Goal: Task Accomplishment & Management: Use online tool/utility

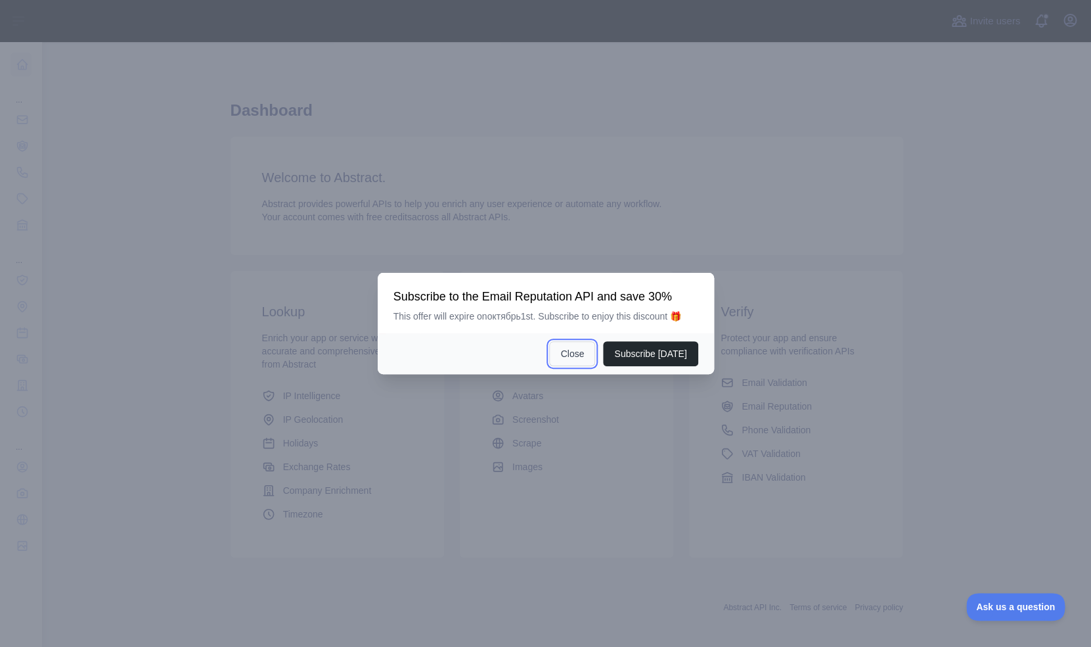
click at [578, 351] on button "Close" at bounding box center [572, 353] width 46 height 25
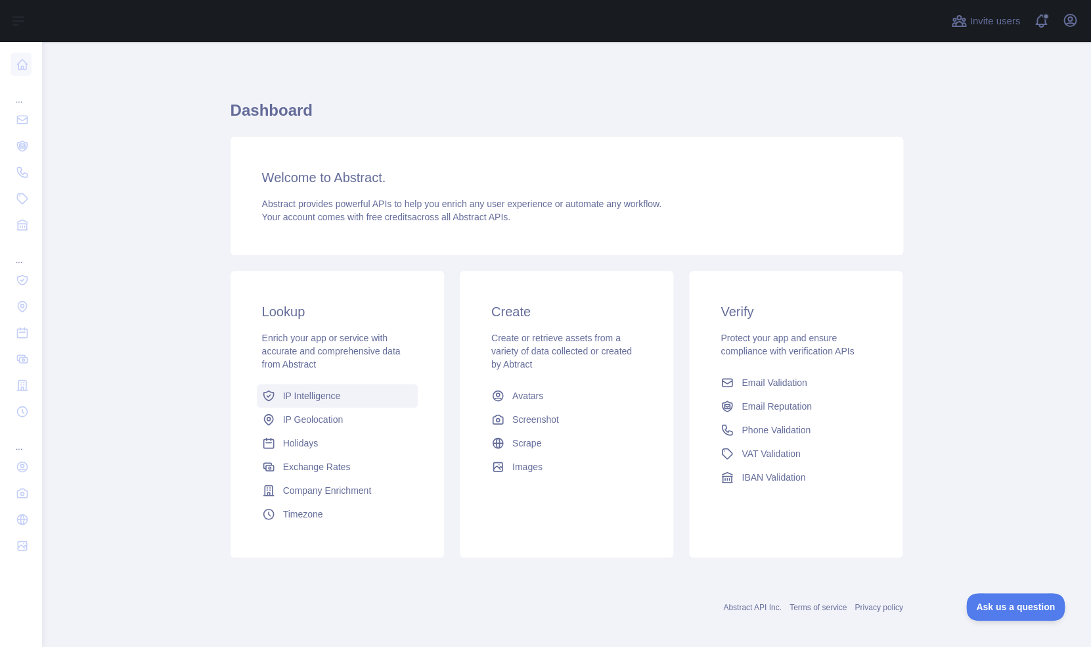
click at [317, 401] on span "IP Intelligence" at bounding box center [312, 395] width 58 height 13
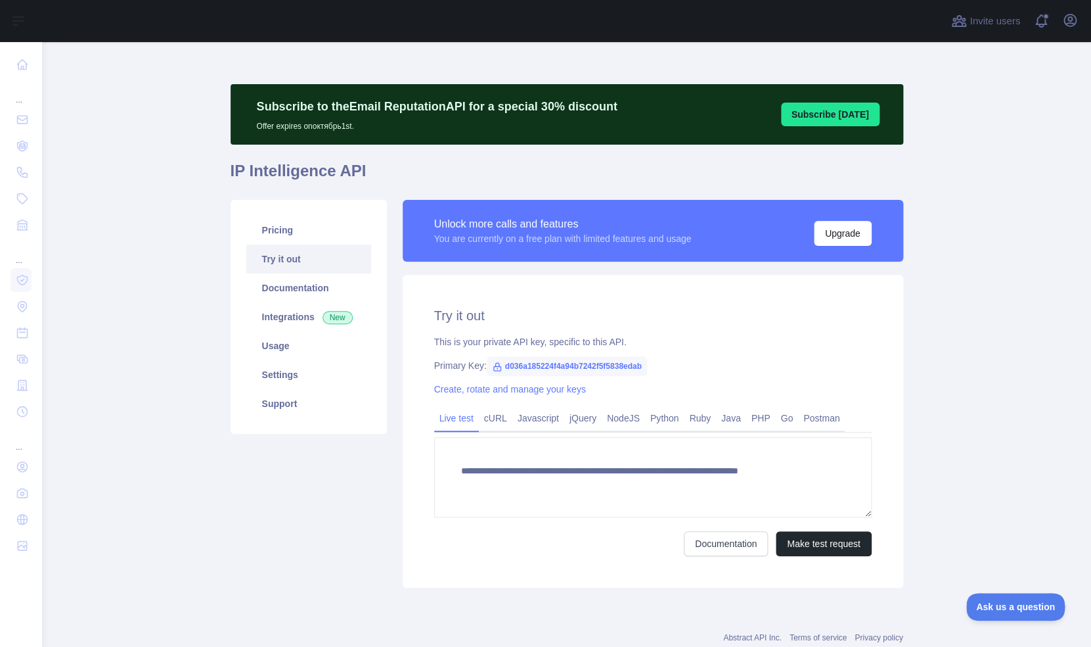
type textarea "**********"
click at [286, 373] on link "Settings" at bounding box center [308, 374] width 125 height 29
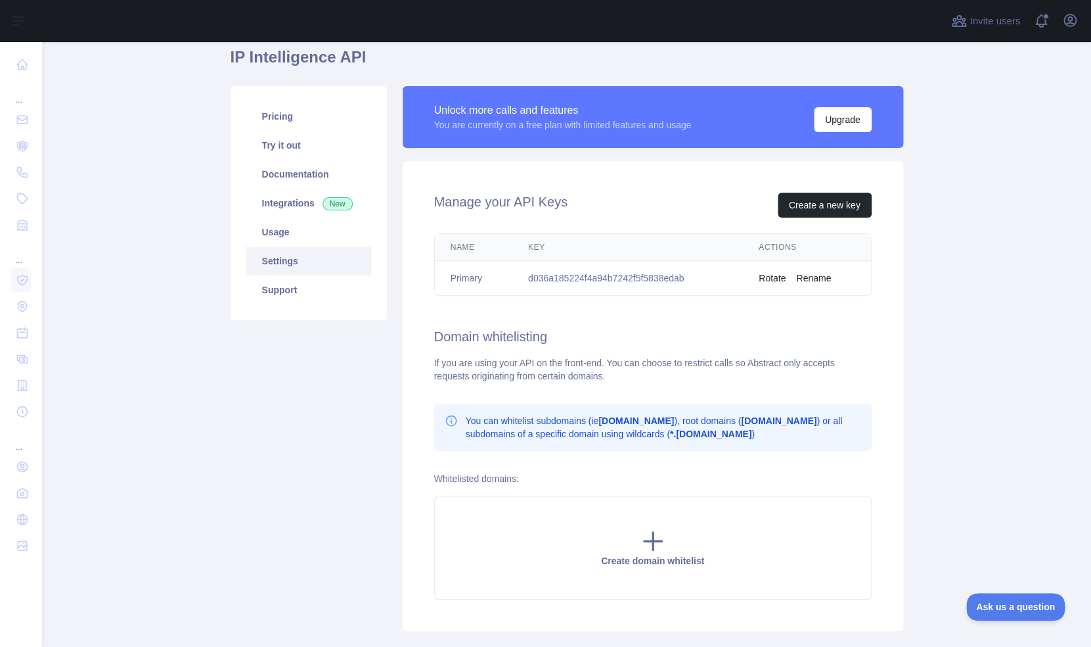
scroll to position [112, 0]
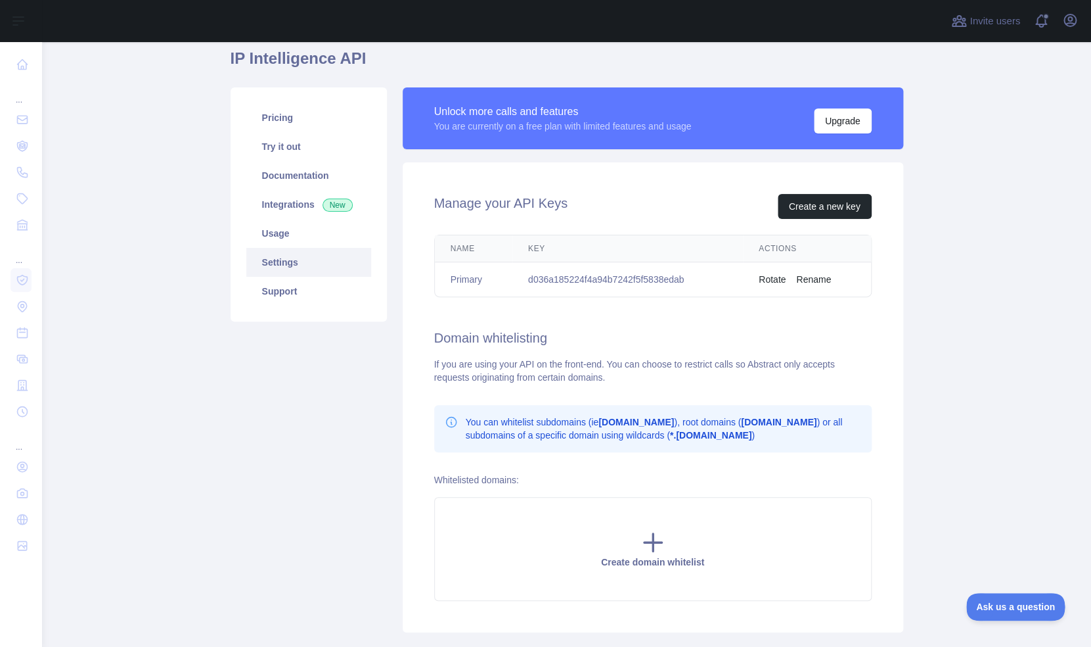
click at [663, 282] on td "d036a185224f4a94b7242f5f5838edab" at bounding box center [628, 279] width 231 height 35
click at [666, 281] on td "d036a185224f4a94b7242f5f5838edab" at bounding box center [628, 279] width 231 height 35
drag, startPoint x: 698, startPoint y: 279, endPoint x: 525, endPoint y: 280, distance: 172.8
click at [525, 280] on td "d036a185224f4a94b7242f5f5838edab" at bounding box center [628, 279] width 231 height 35
copy td "d036a185224f4a94b7242f5f5838edab"
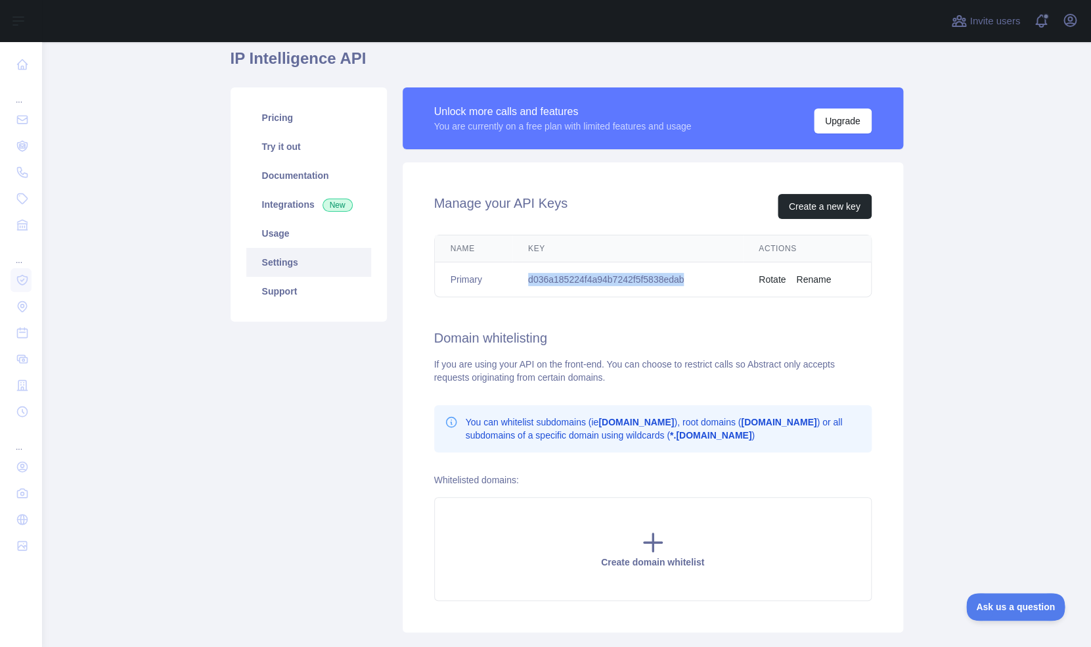
scroll to position [0, 0]
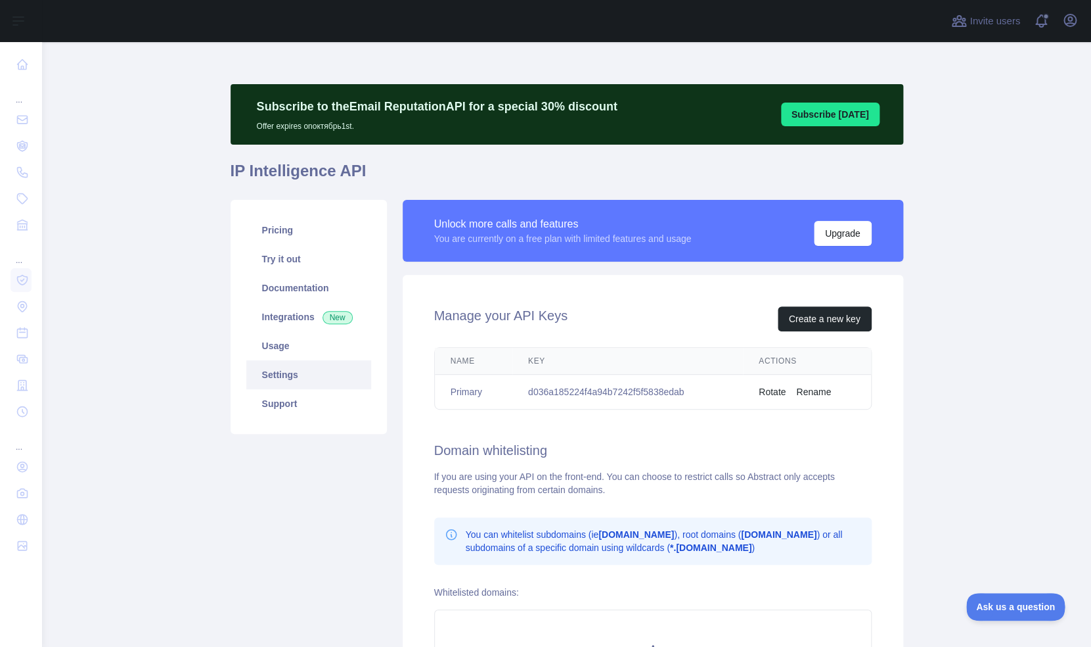
click at [361, 171] on h1 "IP Intelligence API" at bounding box center [567, 176] width 673 height 32
drag, startPoint x: 361, startPoint y: 171, endPoint x: 231, endPoint y: 175, distance: 130.1
click at [231, 175] on h1 "IP Intelligence API" at bounding box center [567, 176] width 673 height 32
